Goal: Obtain resource: Obtain resource

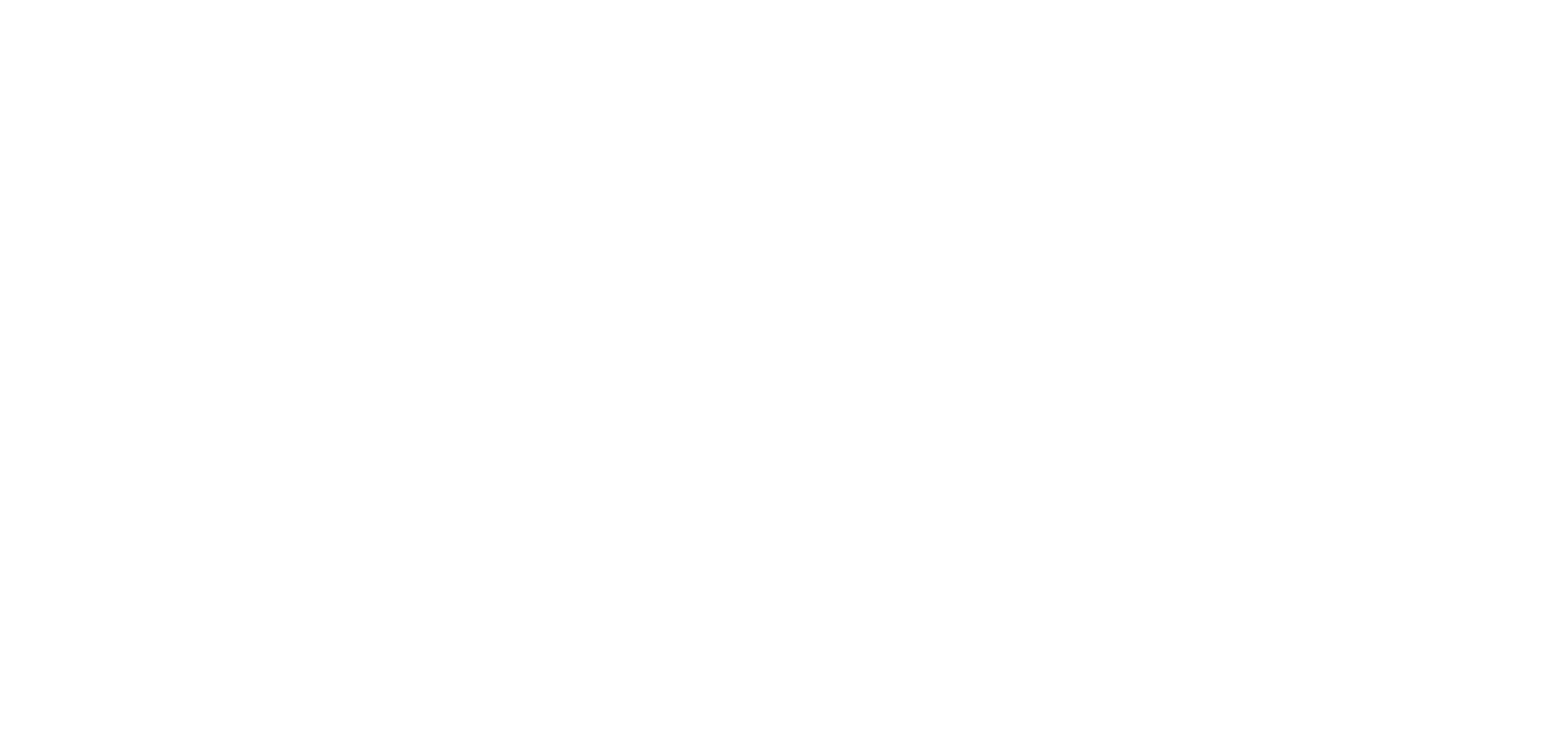
select select "en"
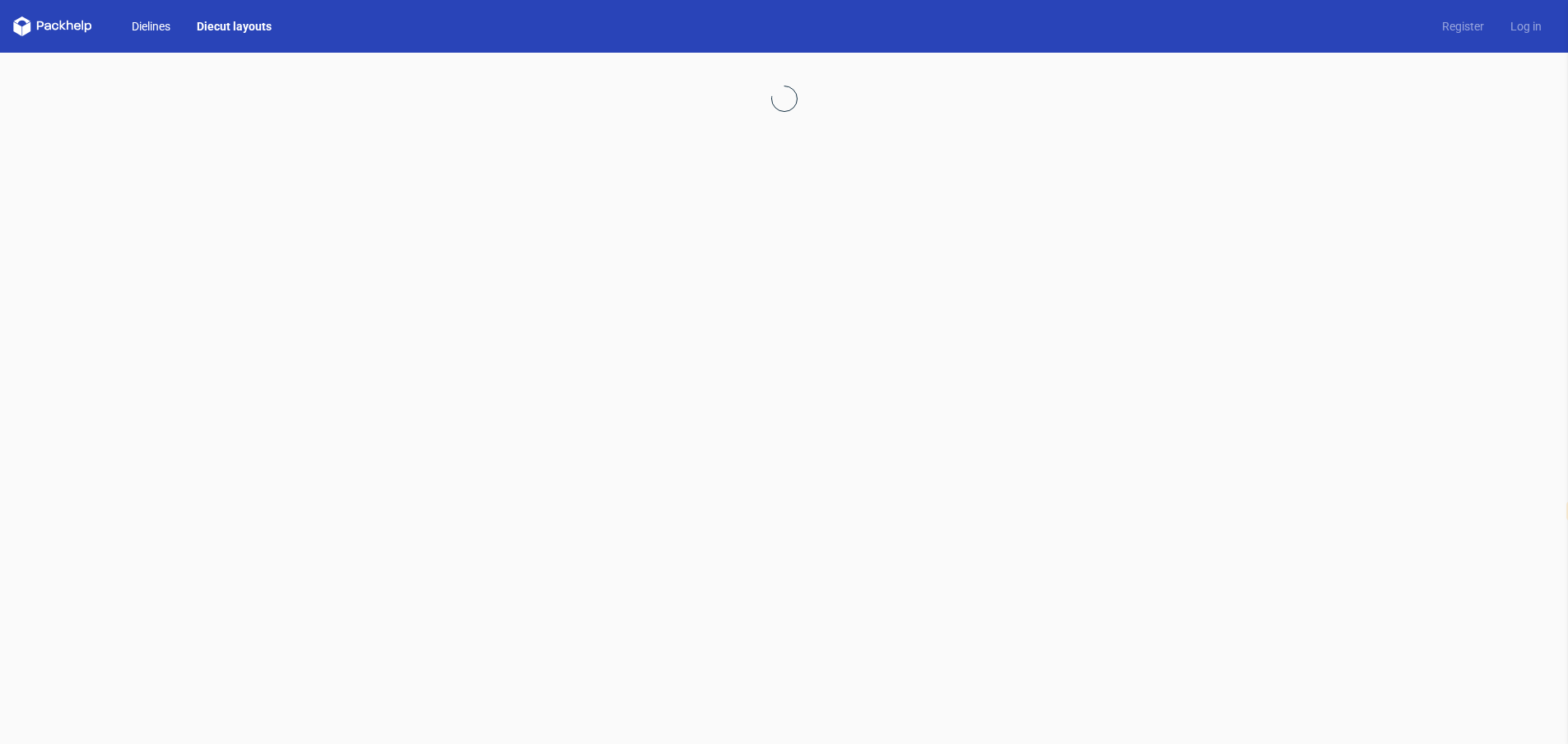
click at [168, 20] on link "Dielines" at bounding box center [151, 26] width 65 height 17
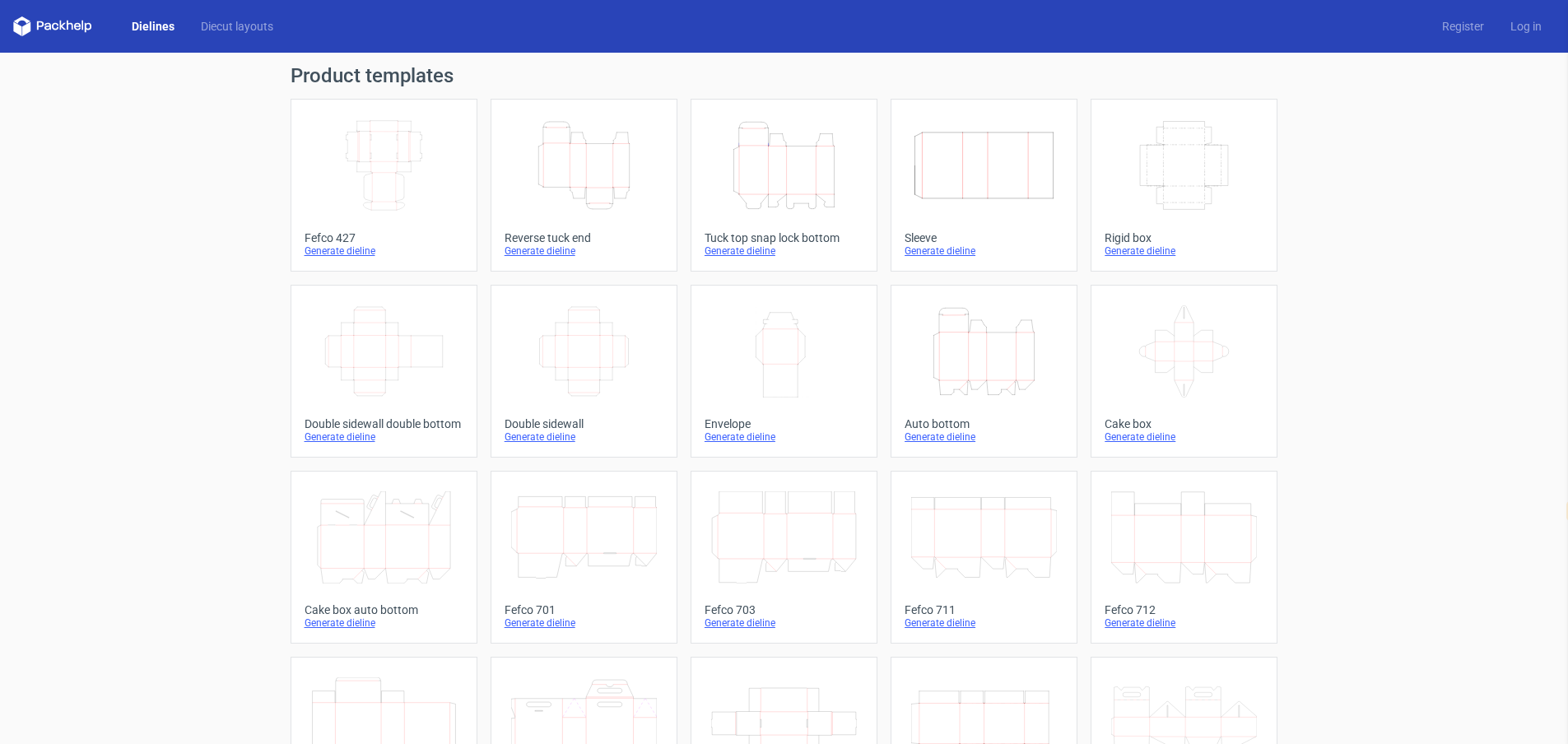
click at [796, 140] on icon "Height Depth Width" at bounding box center [784, 165] width 146 height 92
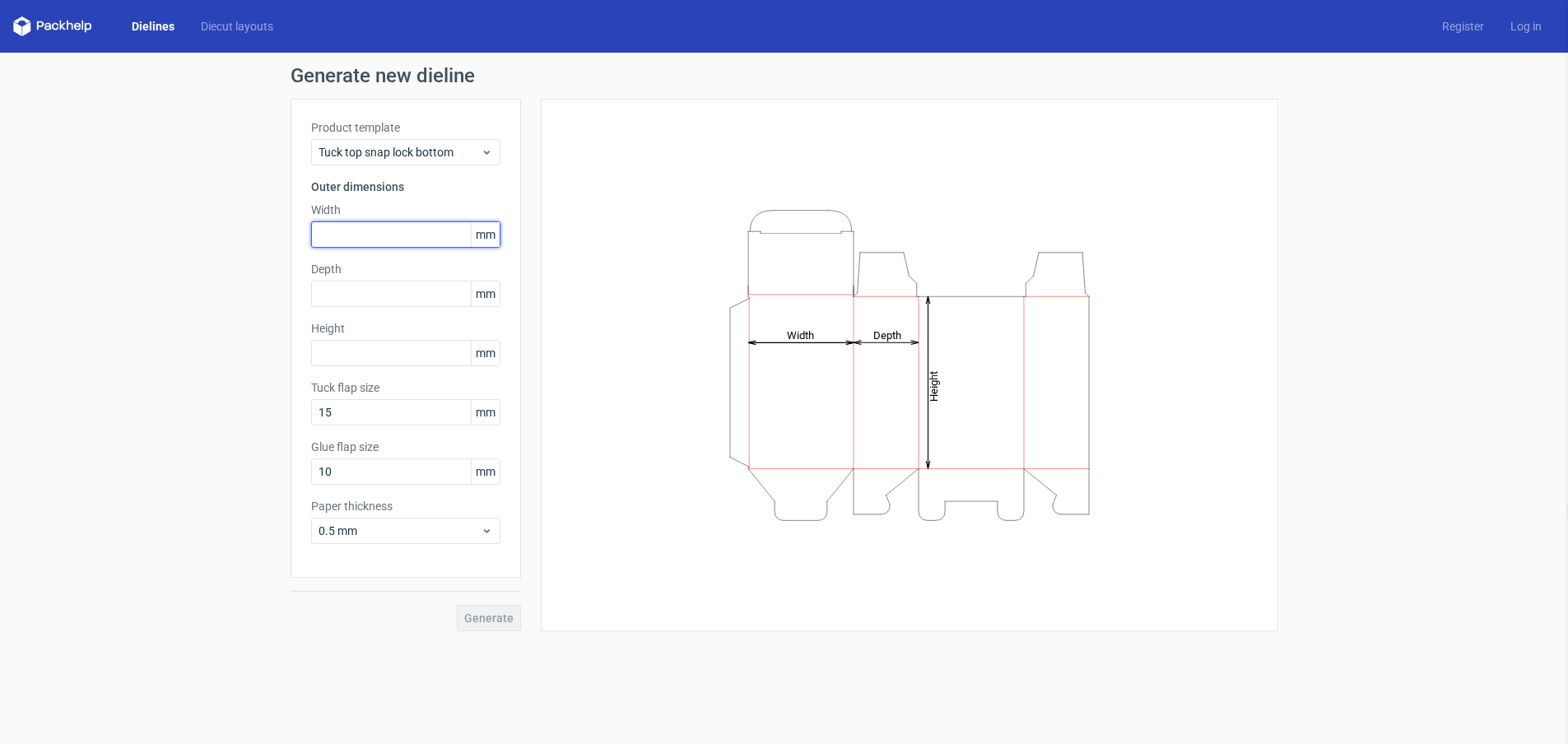
click at [373, 232] on input "text" at bounding box center [406, 234] width 190 height 26
type input "85"
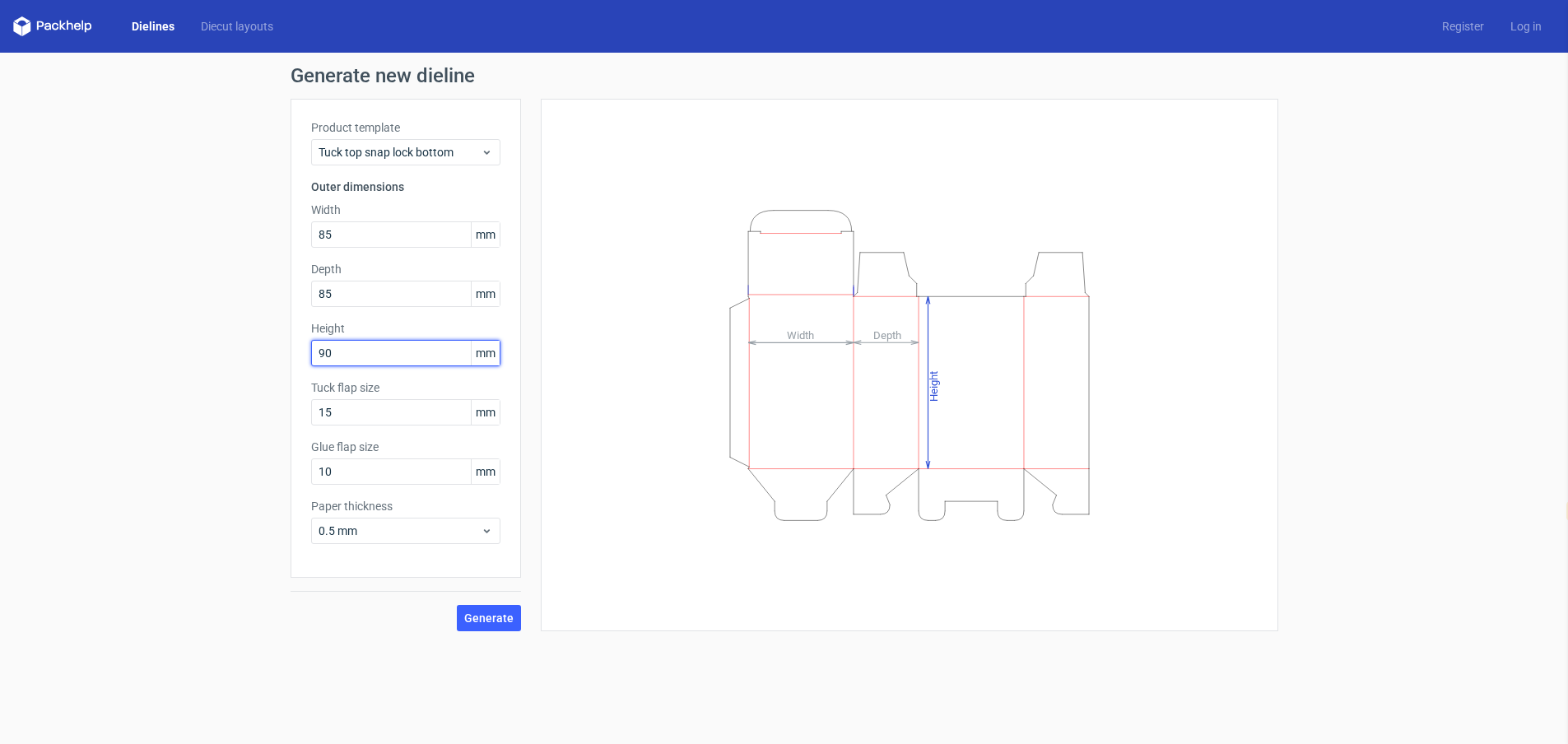
type input "90"
click at [501, 615] on span "Generate" at bounding box center [489, 618] width 49 height 11
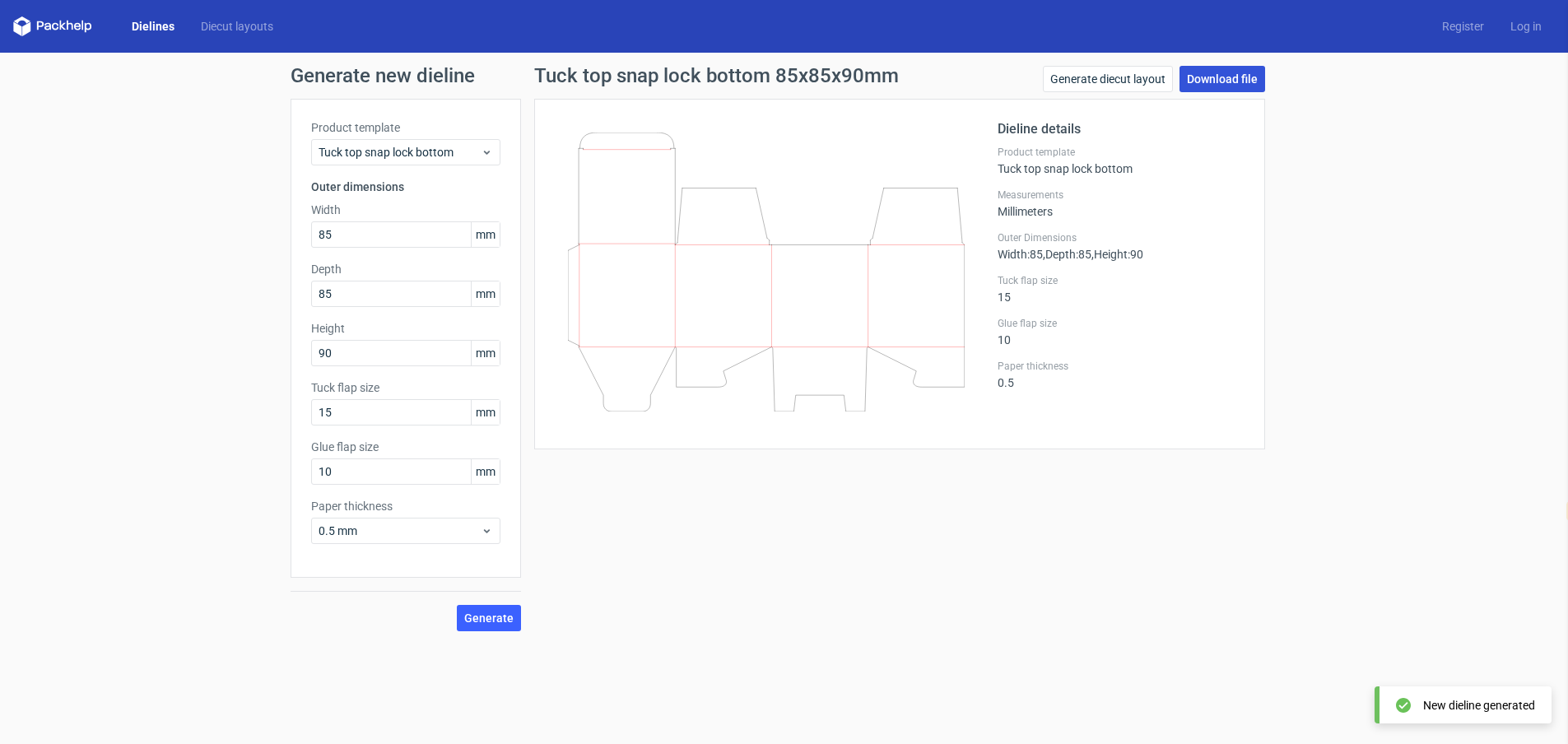
click at [1257, 75] on link "Download file" at bounding box center [1223, 79] width 86 height 26
drag, startPoint x: 311, startPoint y: 476, endPoint x: 226, endPoint y: 476, distance: 85.0
click at [226, 476] on div "Generate new dieline Product template Tuck top snap lock bottom Outer dimension…" at bounding box center [784, 348] width 1568 height 592
type input "15"
click at [505, 626] on button "Generate" at bounding box center [489, 619] width 64 height 26
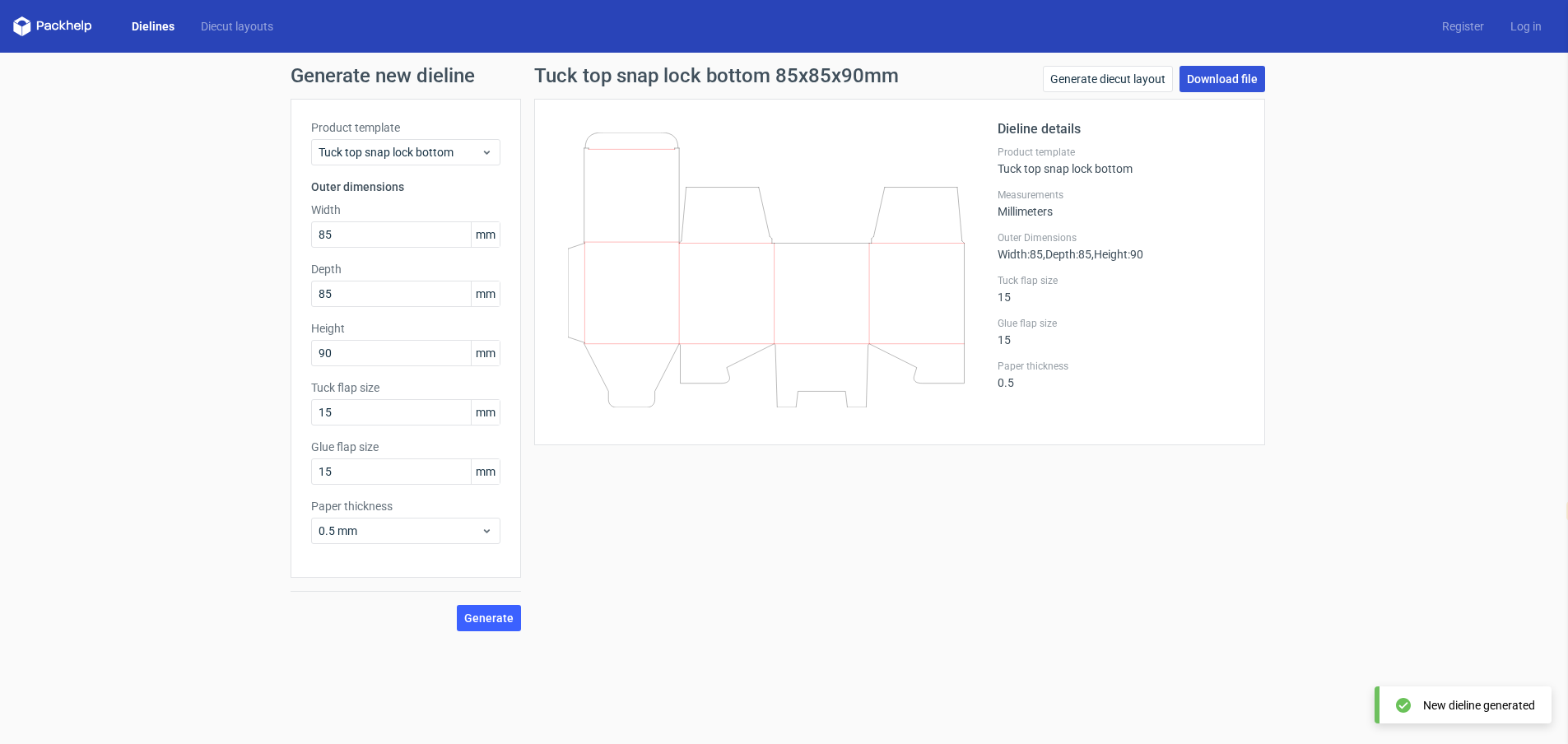
click at [1242, 73] on link "Download file" at bounding box center [1223, 79] width 86 height 26
click at [1096, 66] on link "Generate diecut layout" at bounding box center [1108, 79] width 130 height 26
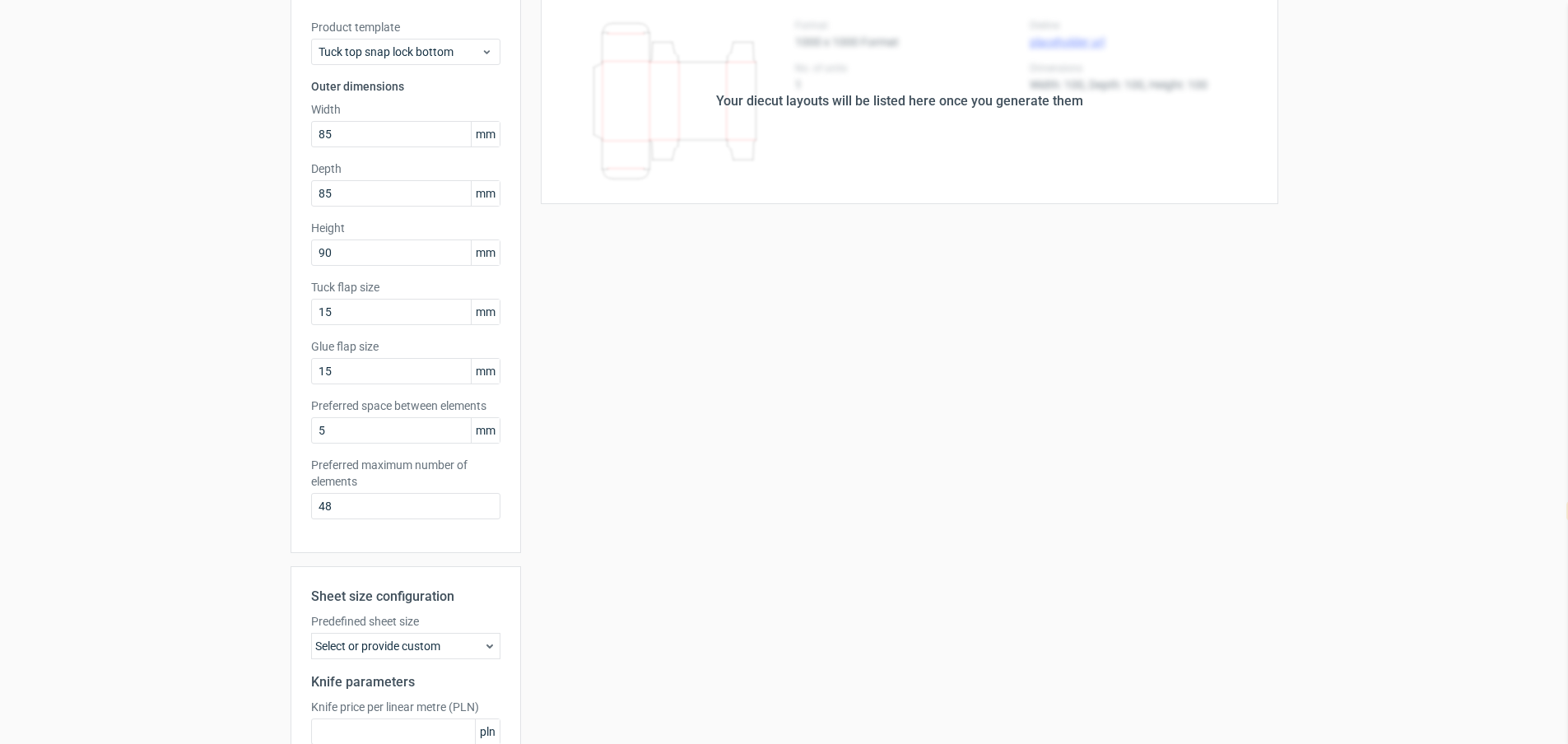
scroll to position [261, 0]
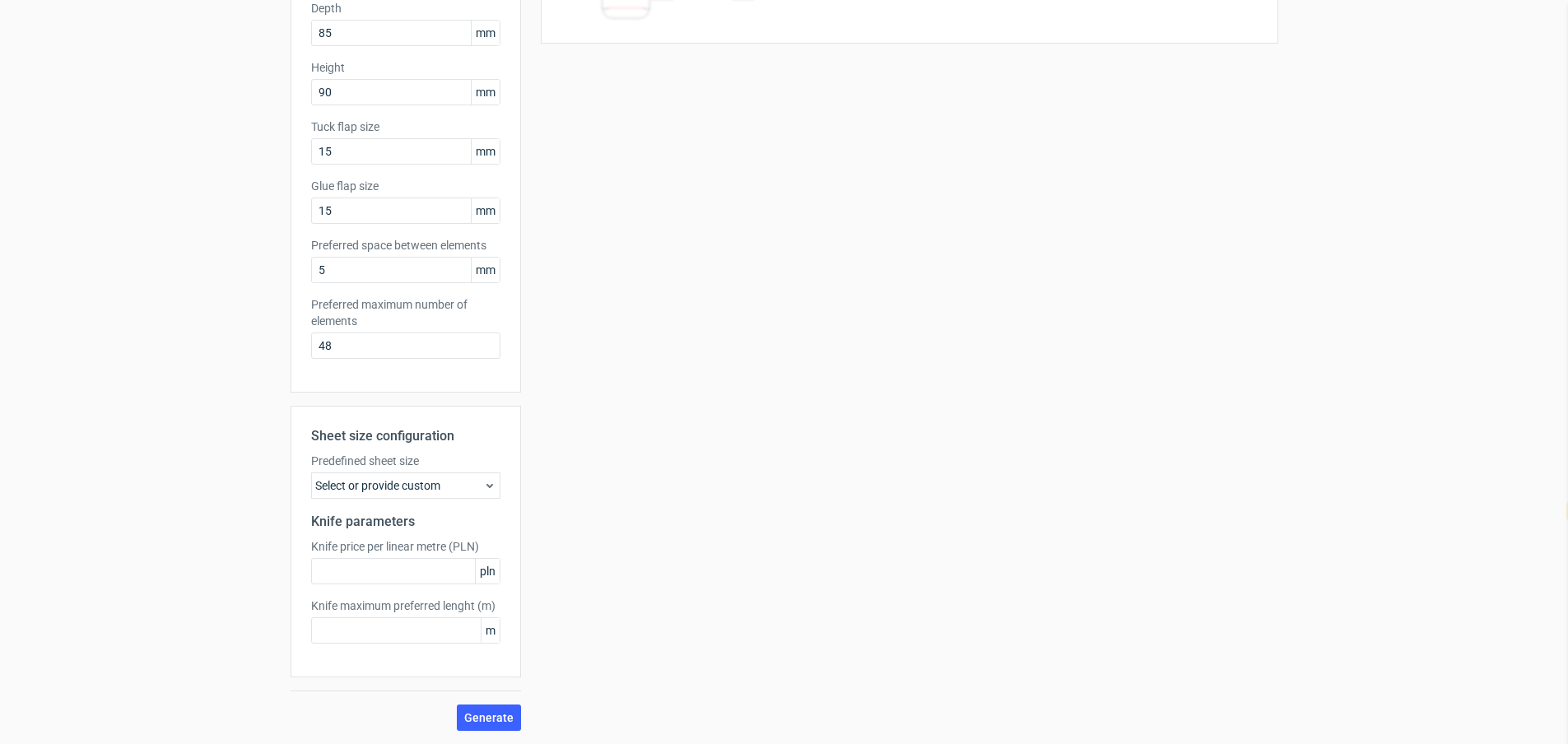
click at [483, 479] on icon at bounding box center [490, 485] width 13 height 13
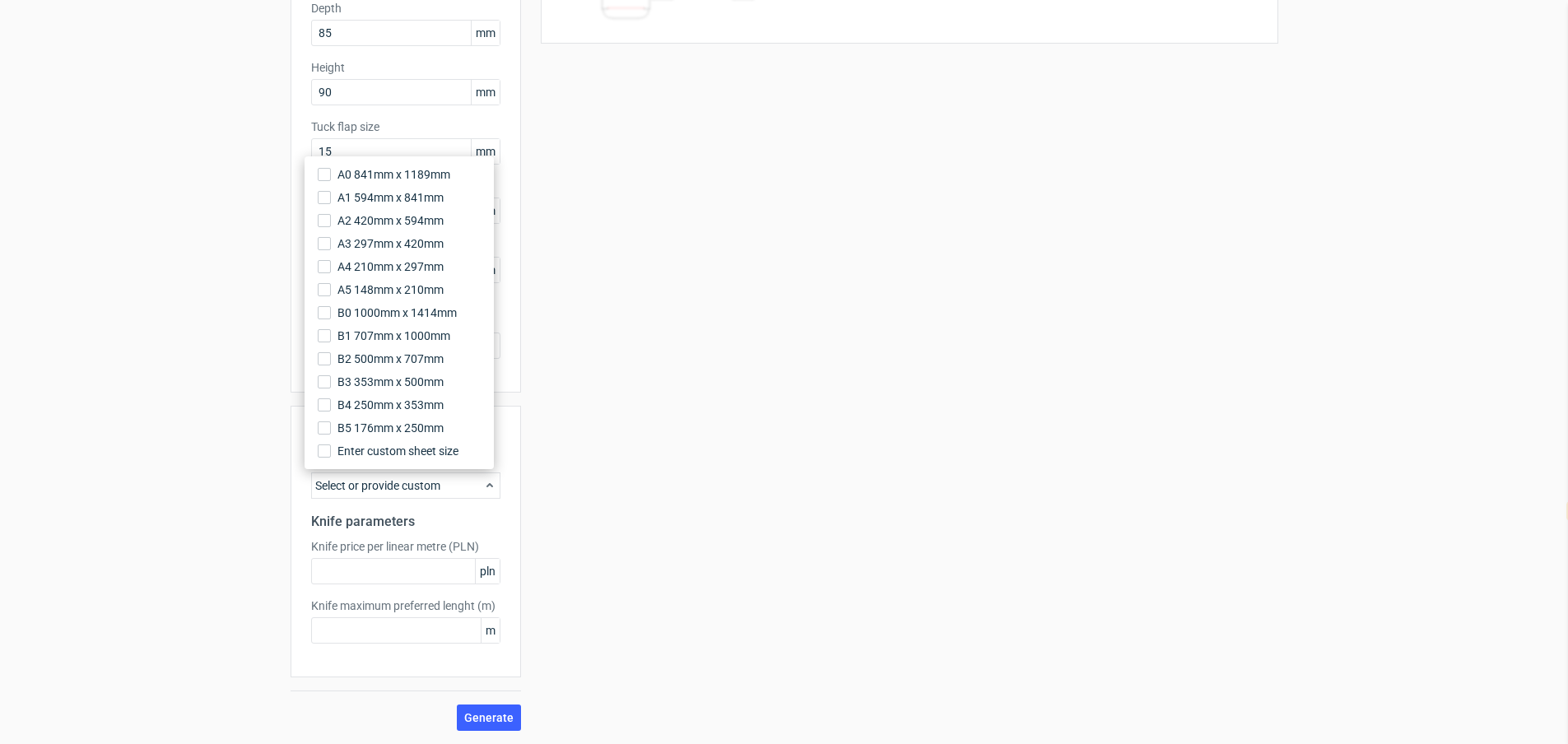
click at [511, 504] on div "Sheet size configuration Predefined sheet size Select or provide custom Knife p…" at bounding box center [405, 542] width 231 height 272
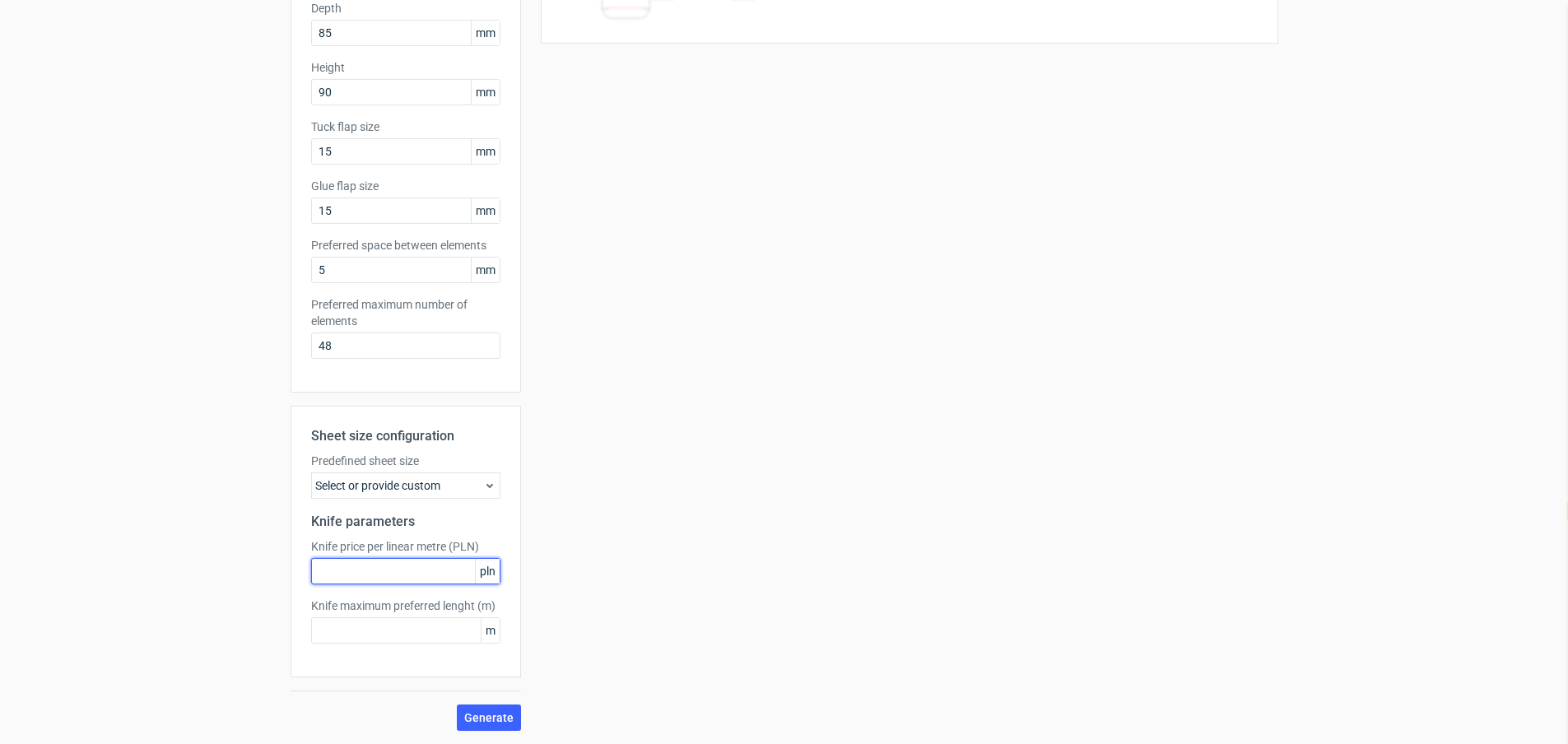
click at [447, 558] on input "text" at bounding box center [406, 571] width 190 height 26
click at [397, 622] on input "text" at bounding box center [406, 631] width 190 height 26
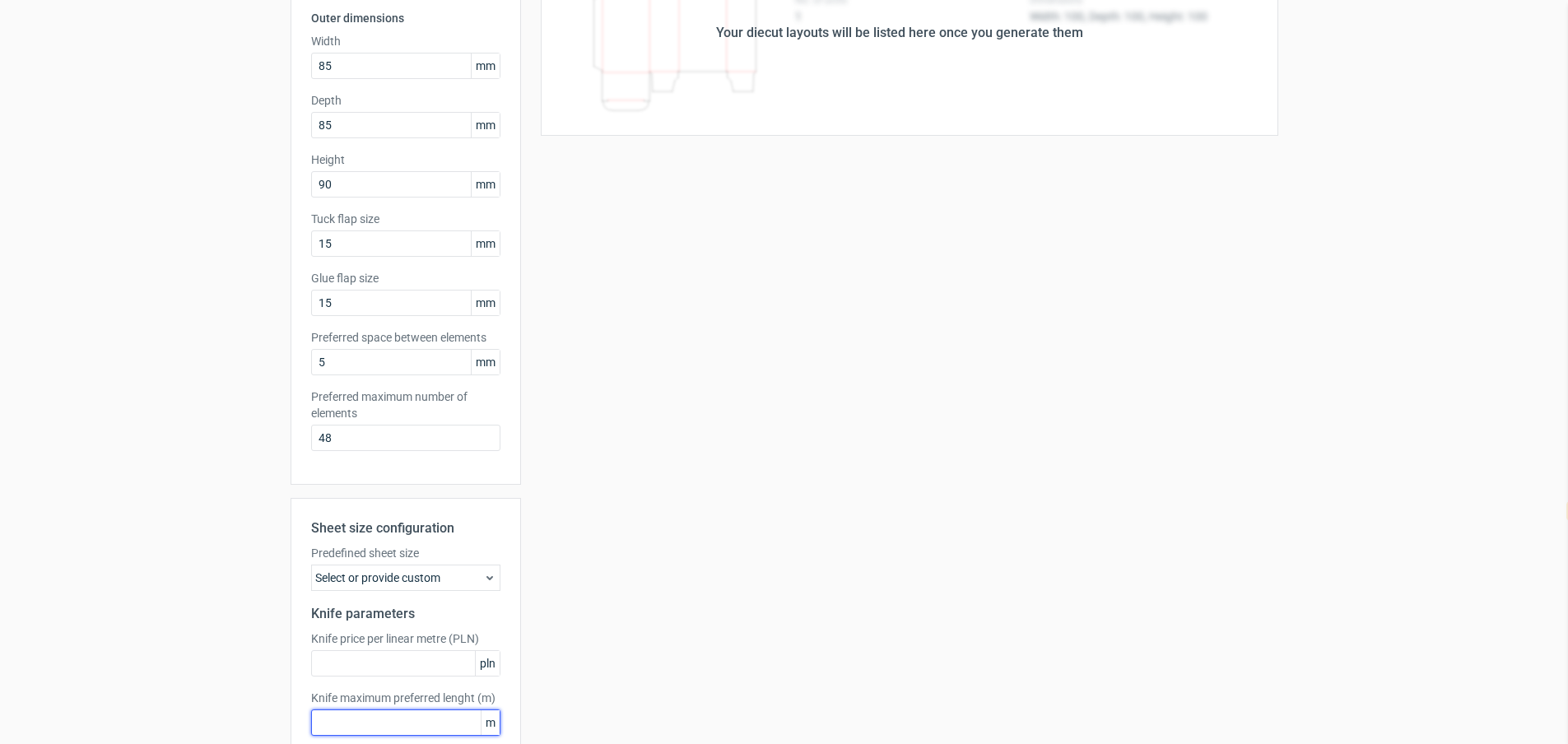
scroll to position [0, 0]
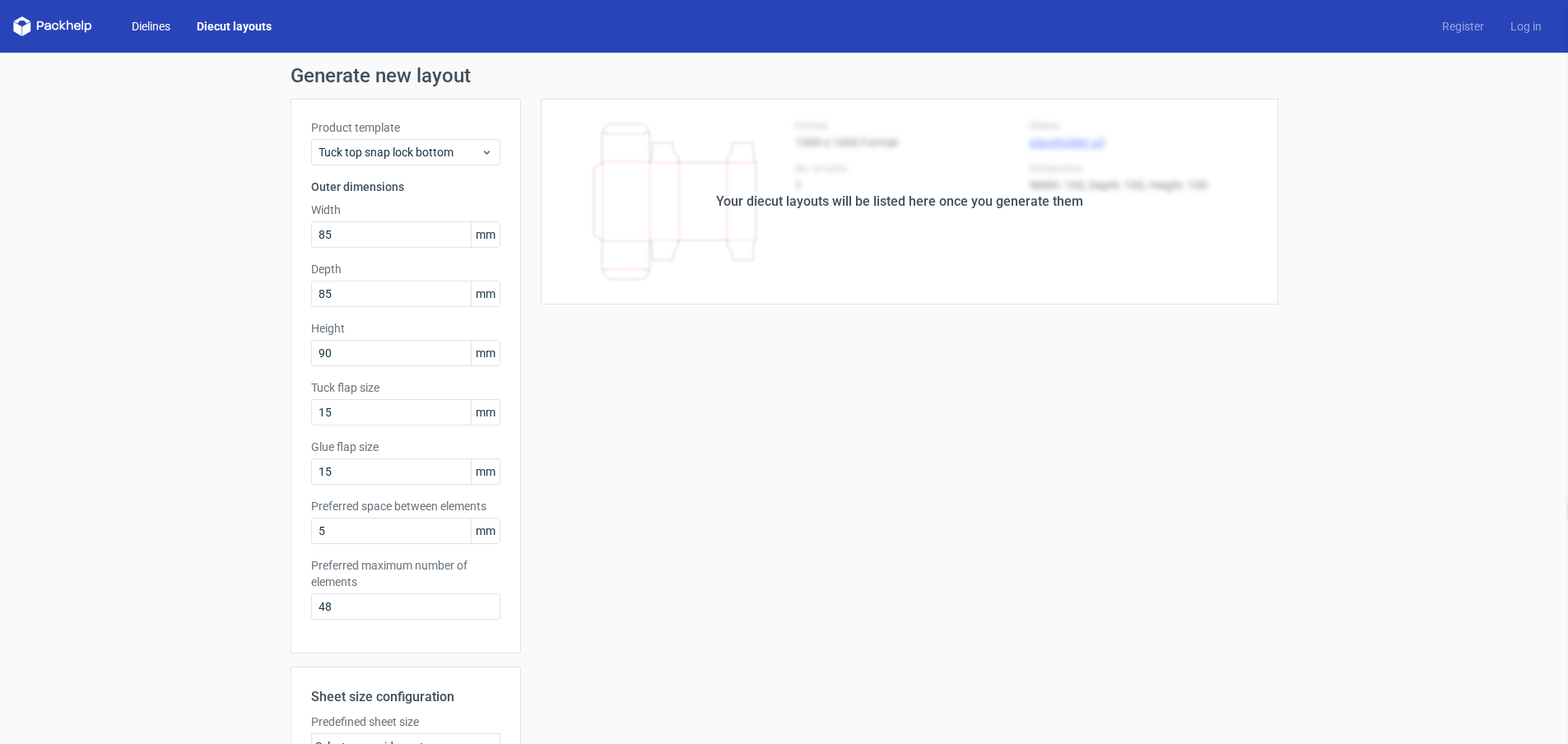
click at [154, 18] on link "Dielines" at bounding box center [151, 26] width 65 height 17
